Goal: Obtain resource: Download file/media

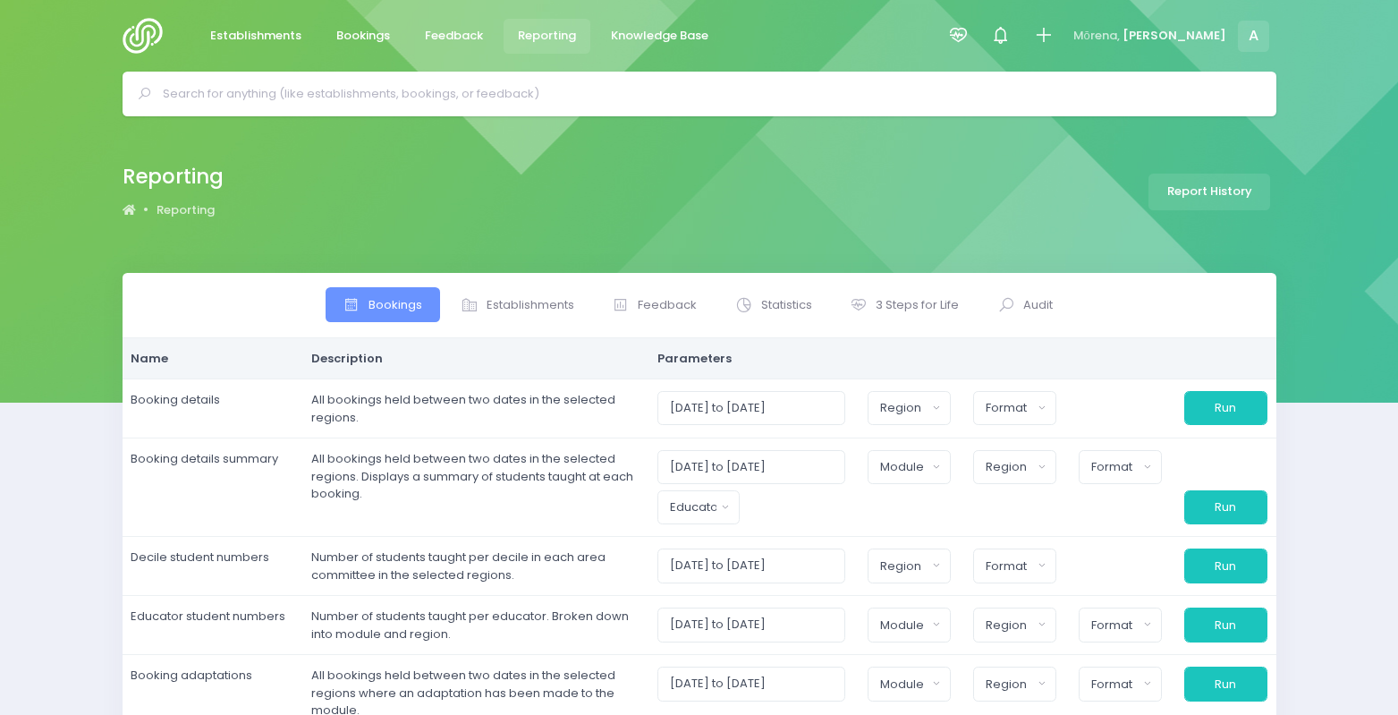
select select
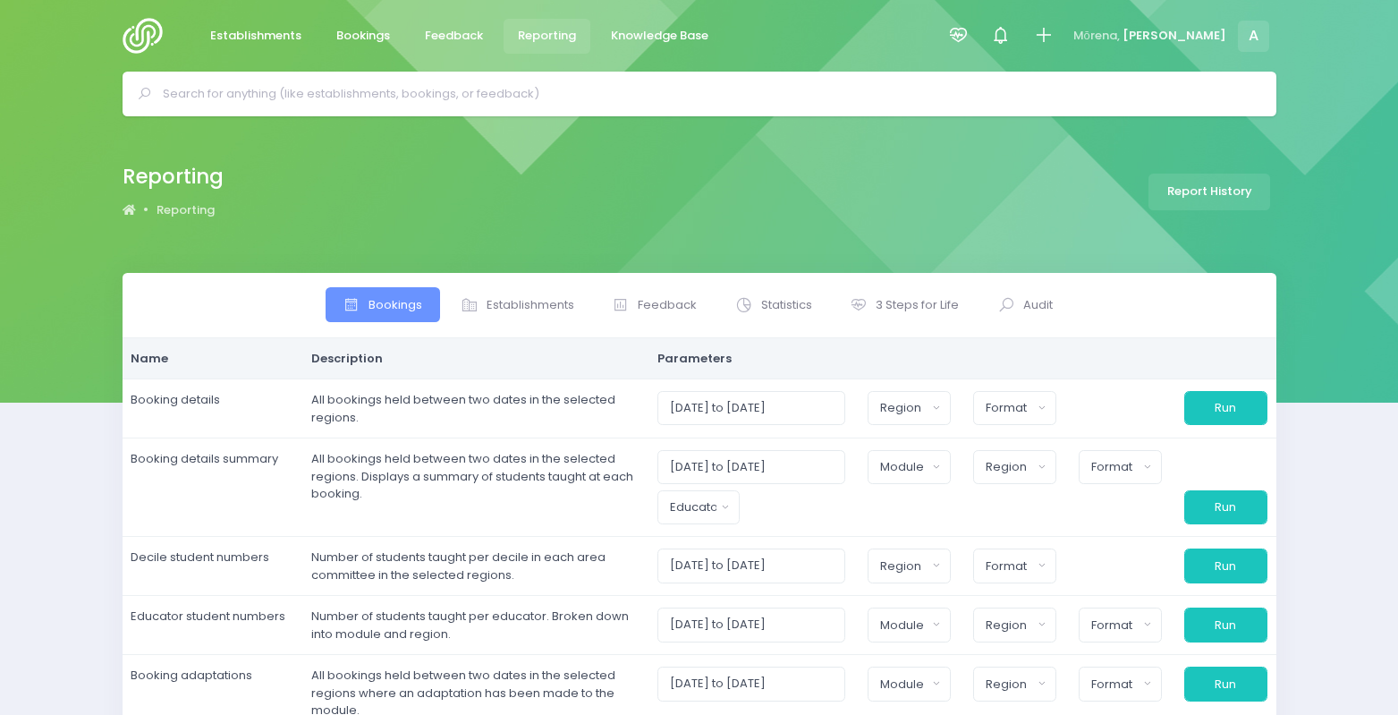
select select
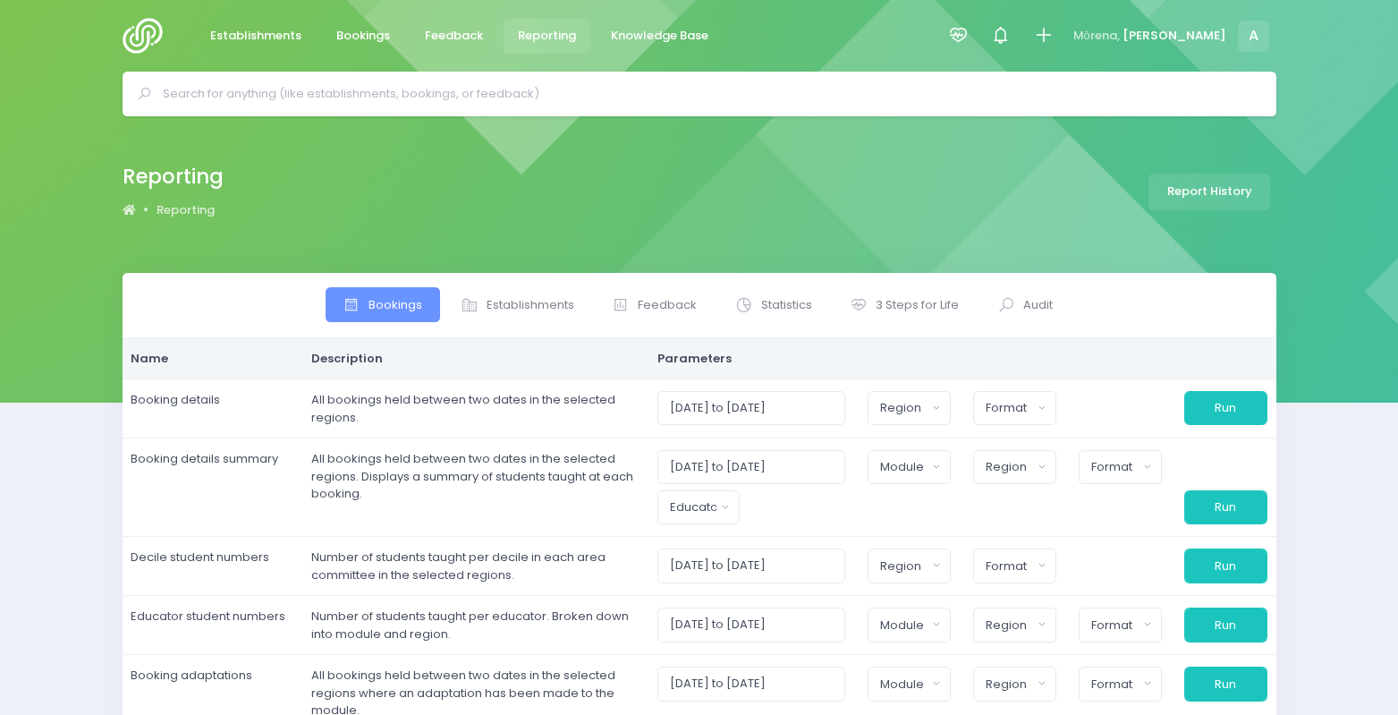
select select
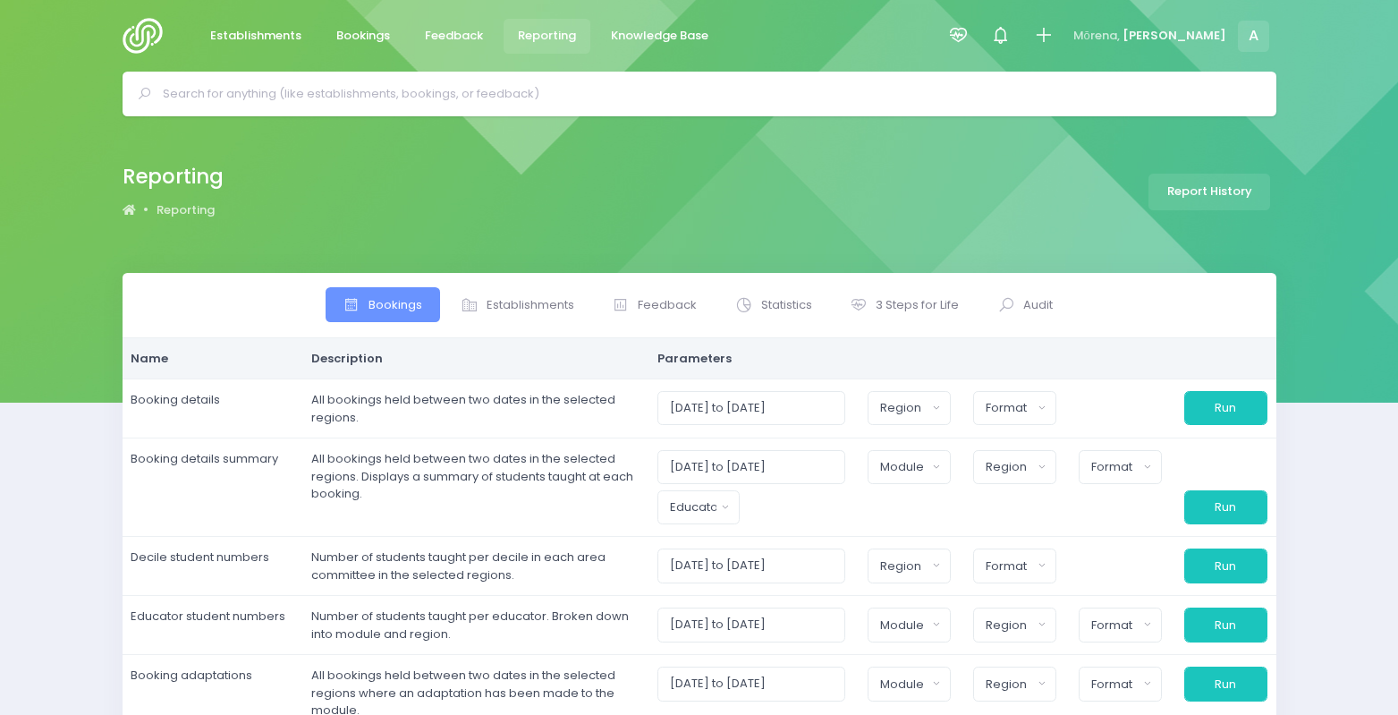
select select
click at [897, 287] on link "3 Steps for Life" at bounding box center [905, 304] width 144 height 35
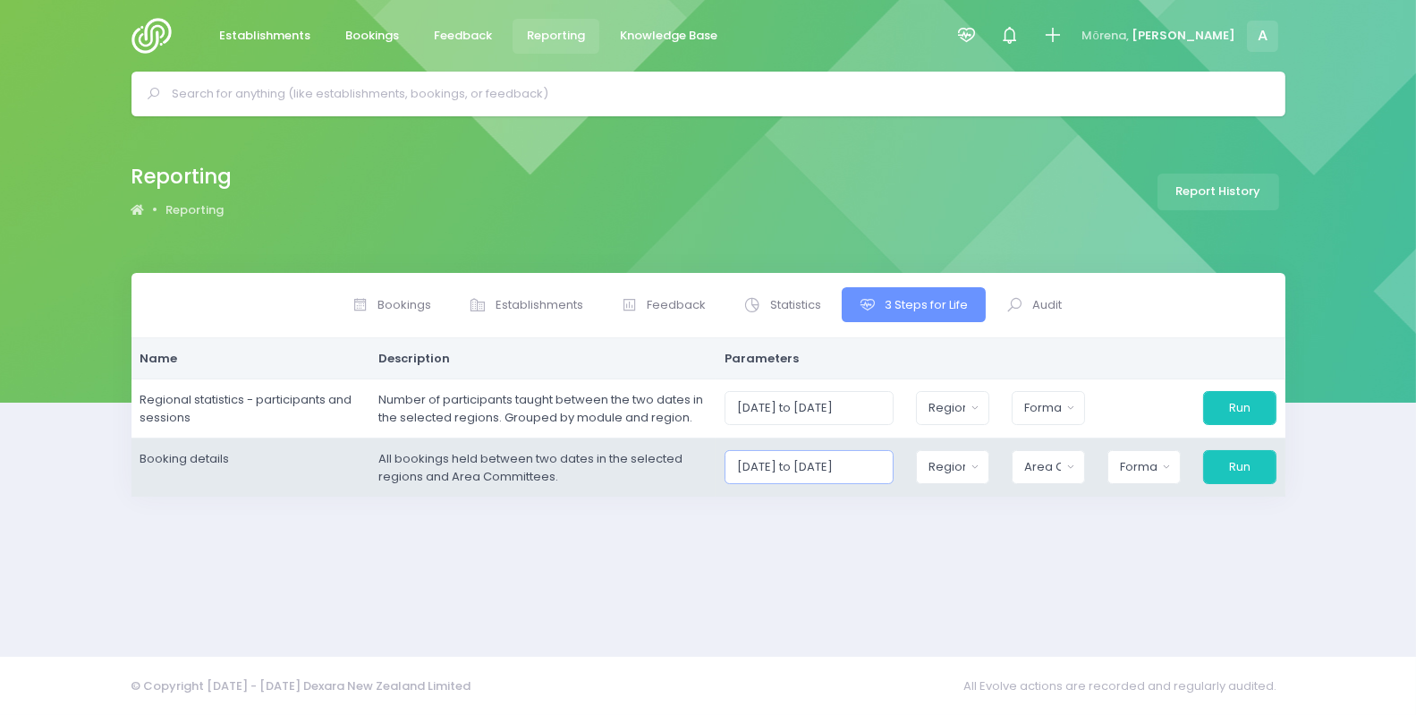
click at [850, 469] on input "[DATE] to [DATE]" at bounding box center [809, 467] width 169 height 34
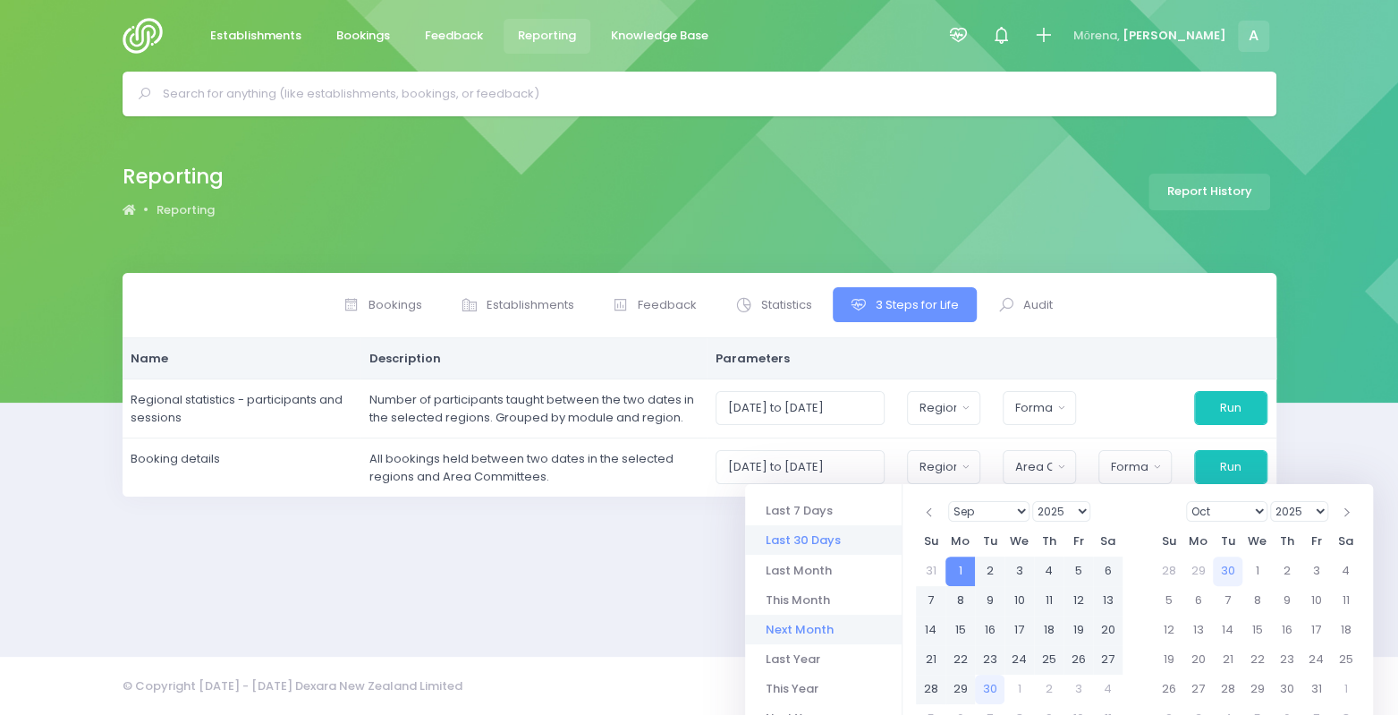
click at [791, 626] on li "Next Month" at bounding box center [823, 630] width 157 height 30
type input "[DATE] to [DATE]"
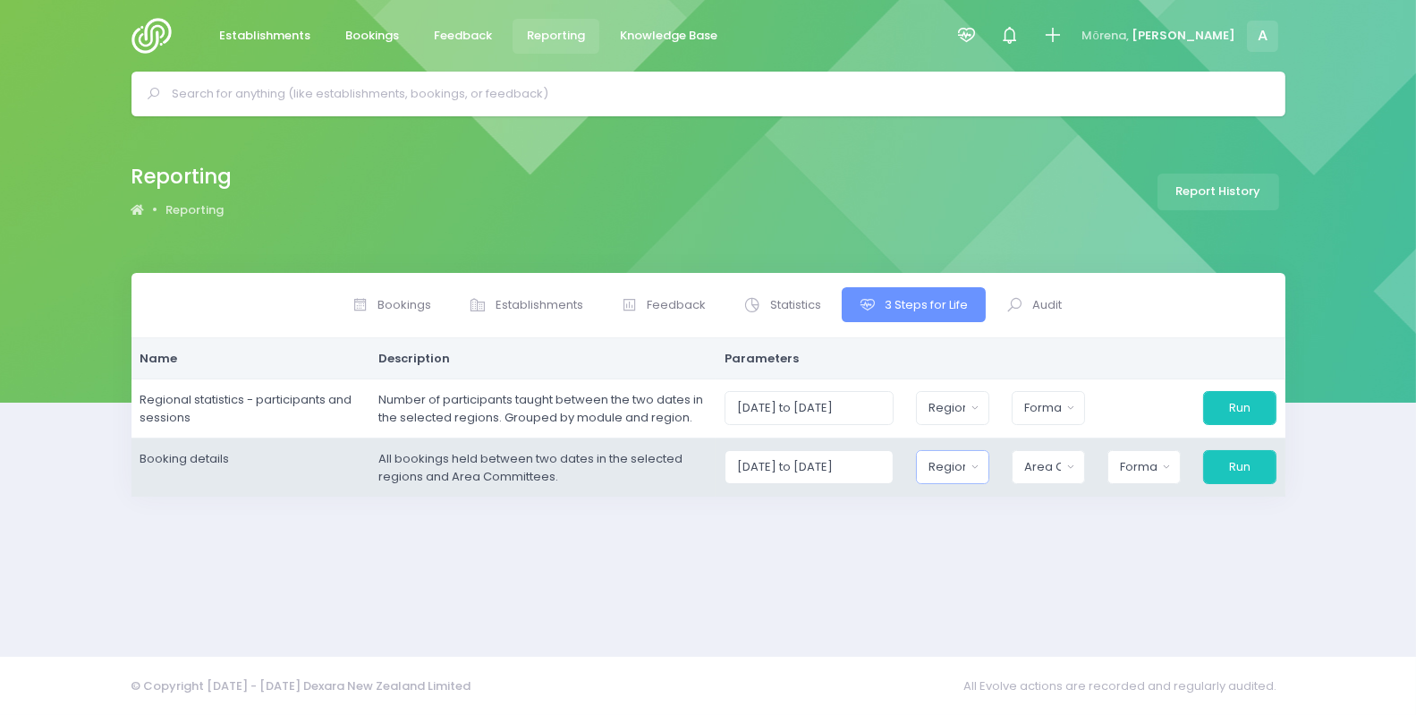
click at [981, 462] on button "Region" at bounding box center [952, 467] width 73 height 34
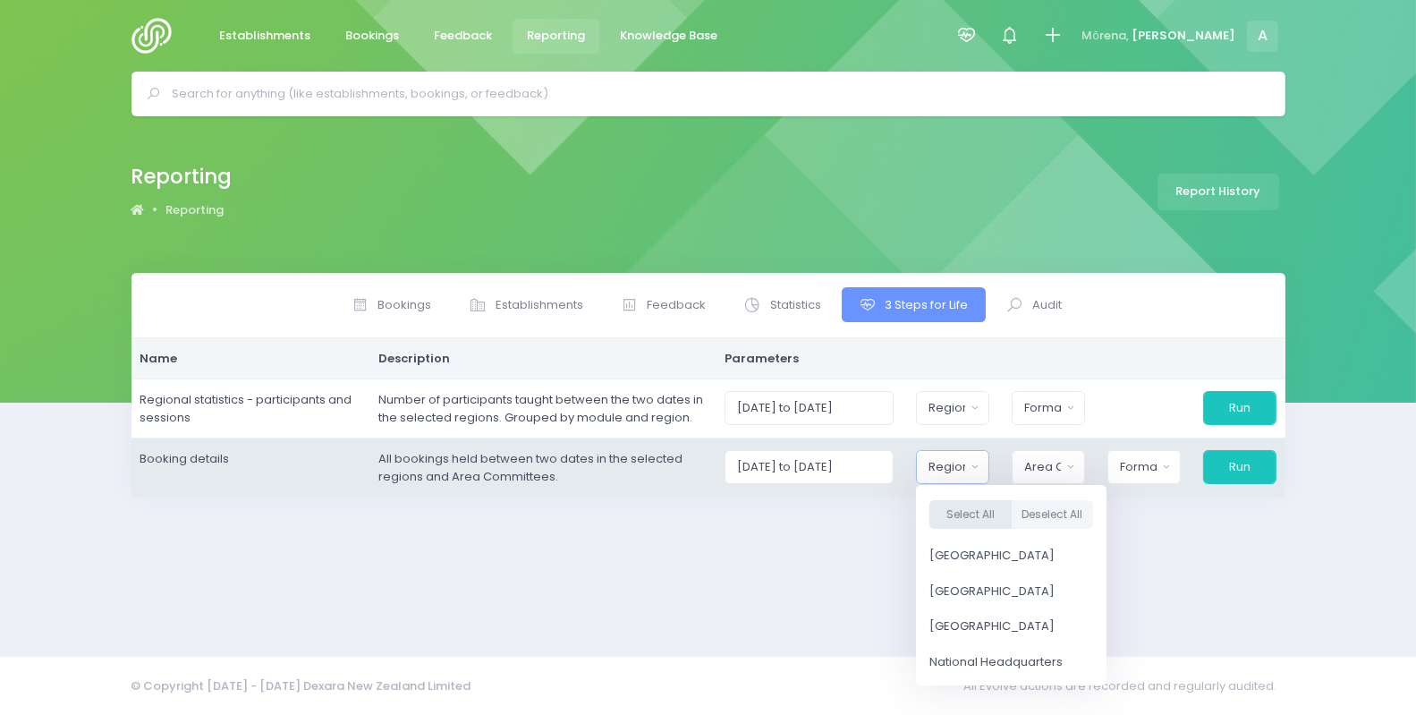
click at [952, 519] on button "Select All" at bounding box center [971, 515] width 82 height 30
select select "Northern"
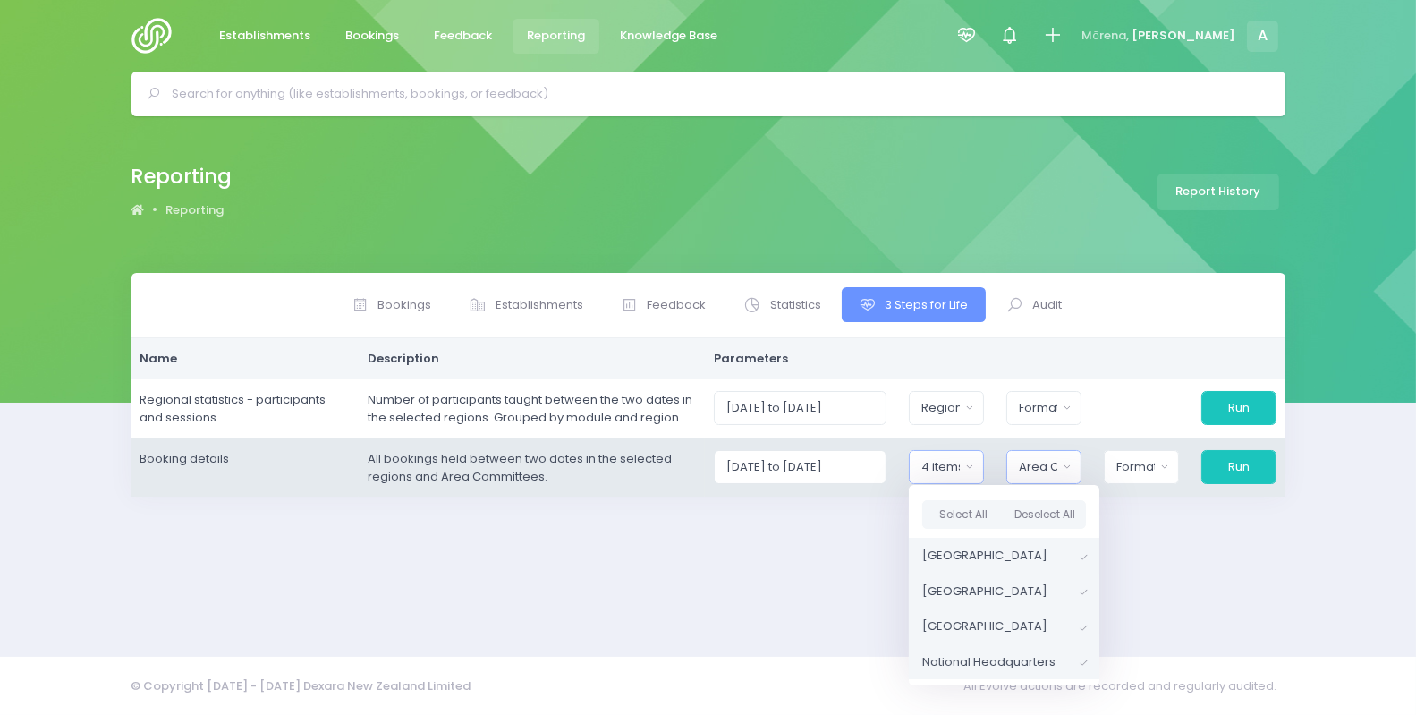
click at [1058, 461] on div "Area Committee" at bounding box center [1038, 467] width 38 height 18
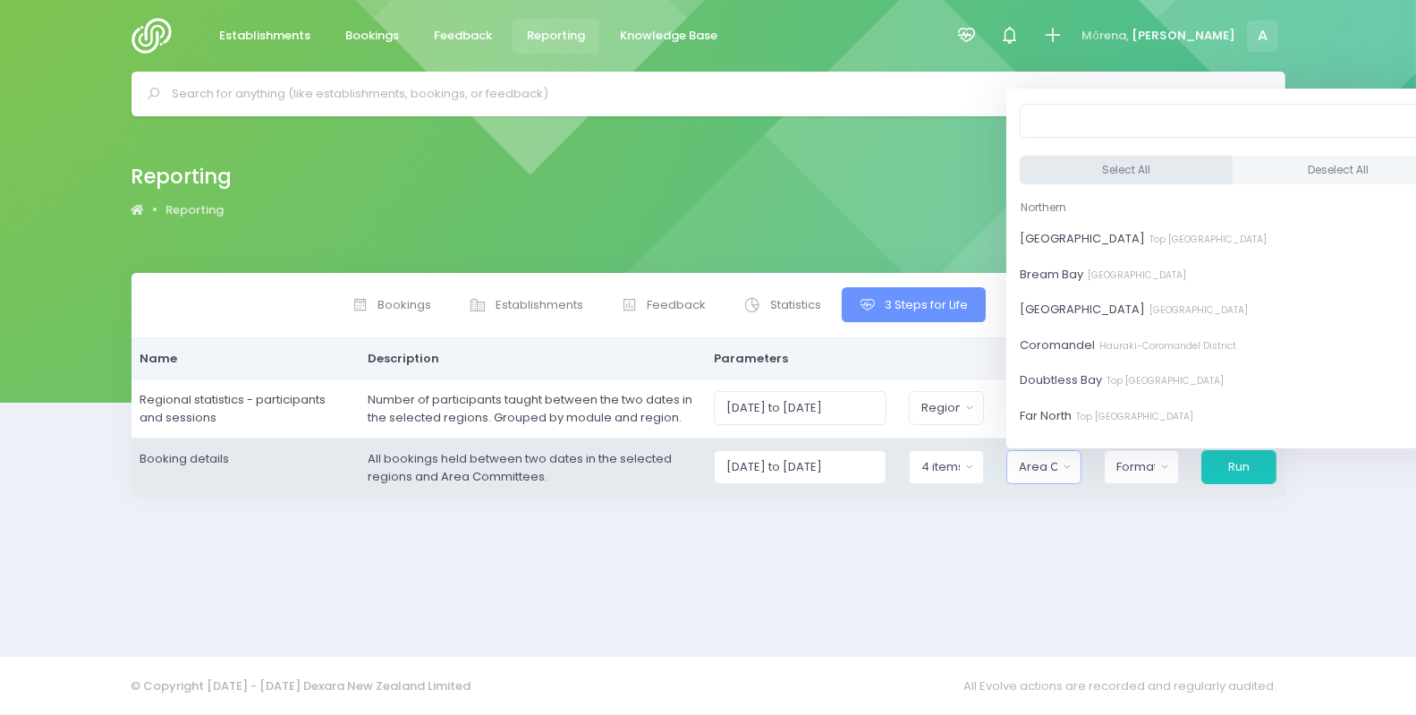
click at [1070, 177] on button "Select All" at bounding box center [1126, 171] width 213 height 30
select select "[GEOGRAPHIC_DATA]"
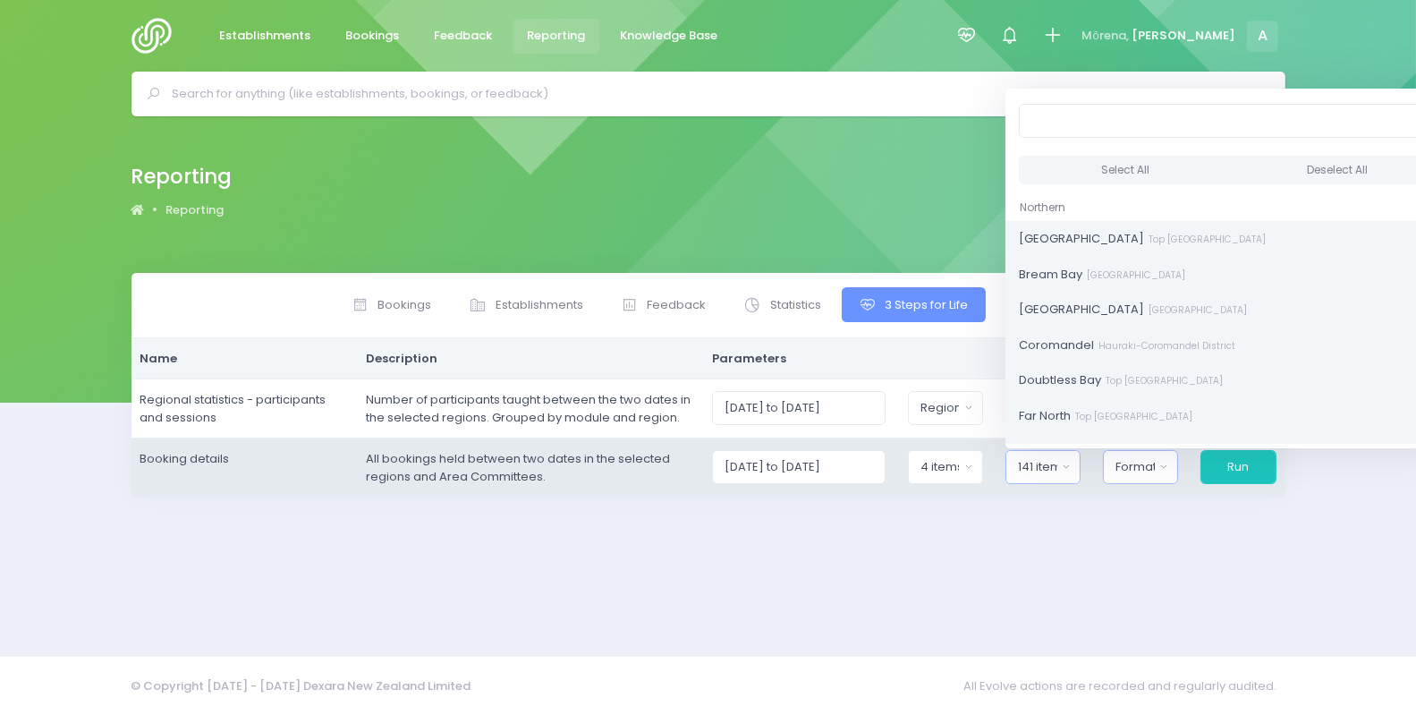
click at [1142, 469] on div "Format" at bounding box center [1135, 467] width 39 height 18
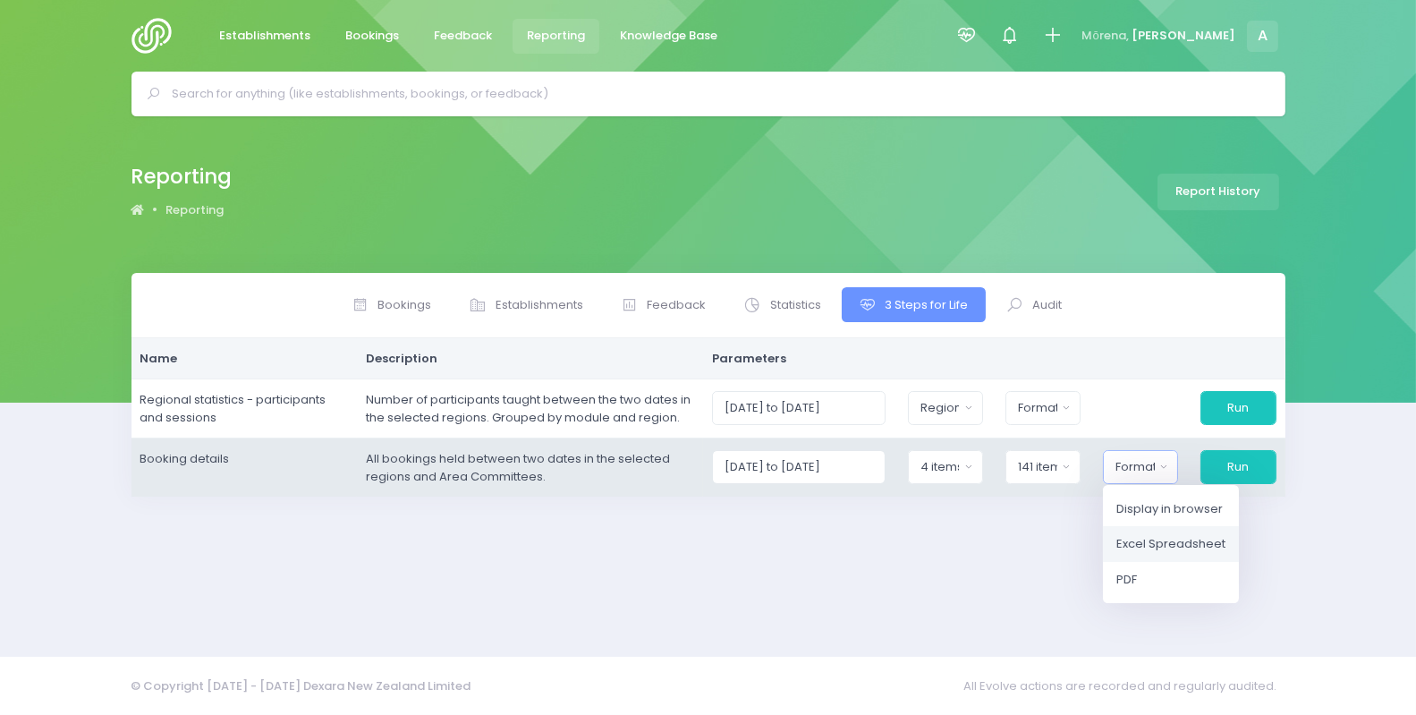
click at [1156, 540] on span "Excel Spreadsheet" at bounding box center [1171, 544] width 109 height 18
select select "excel"
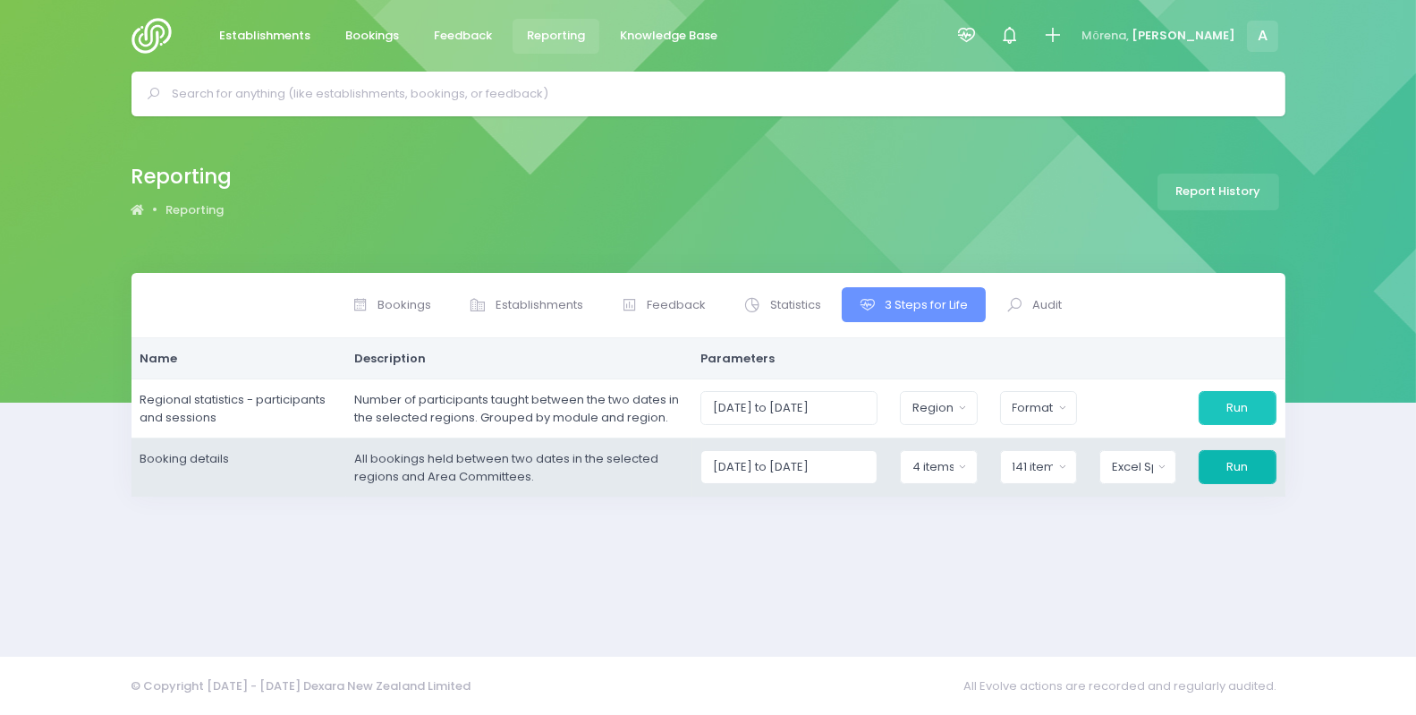
click at [1228, 471] on button "Run" at bounding box center [1237, 467] width 77 height 34
